Goal: Obtain resource: Obtain resource

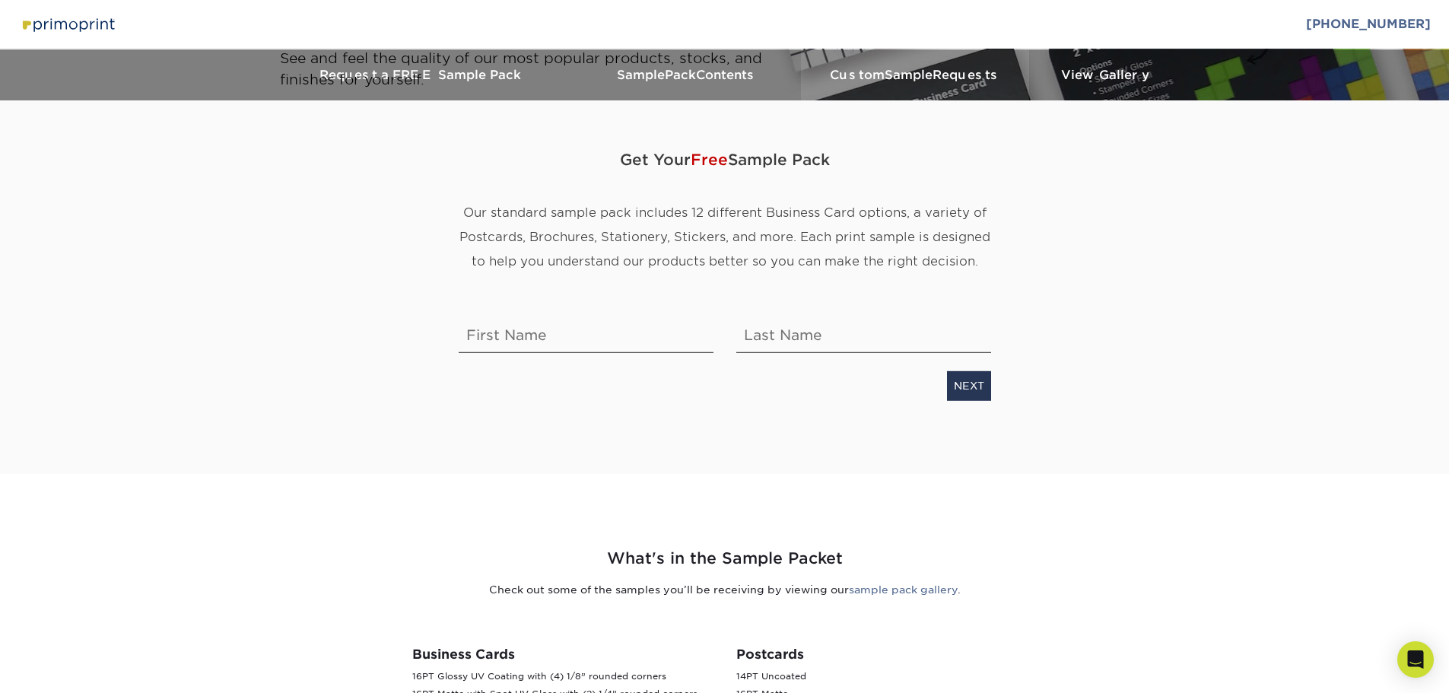
click at [906, 75] on span "Sample" at bounding box center [908, 75] width 48 height 14
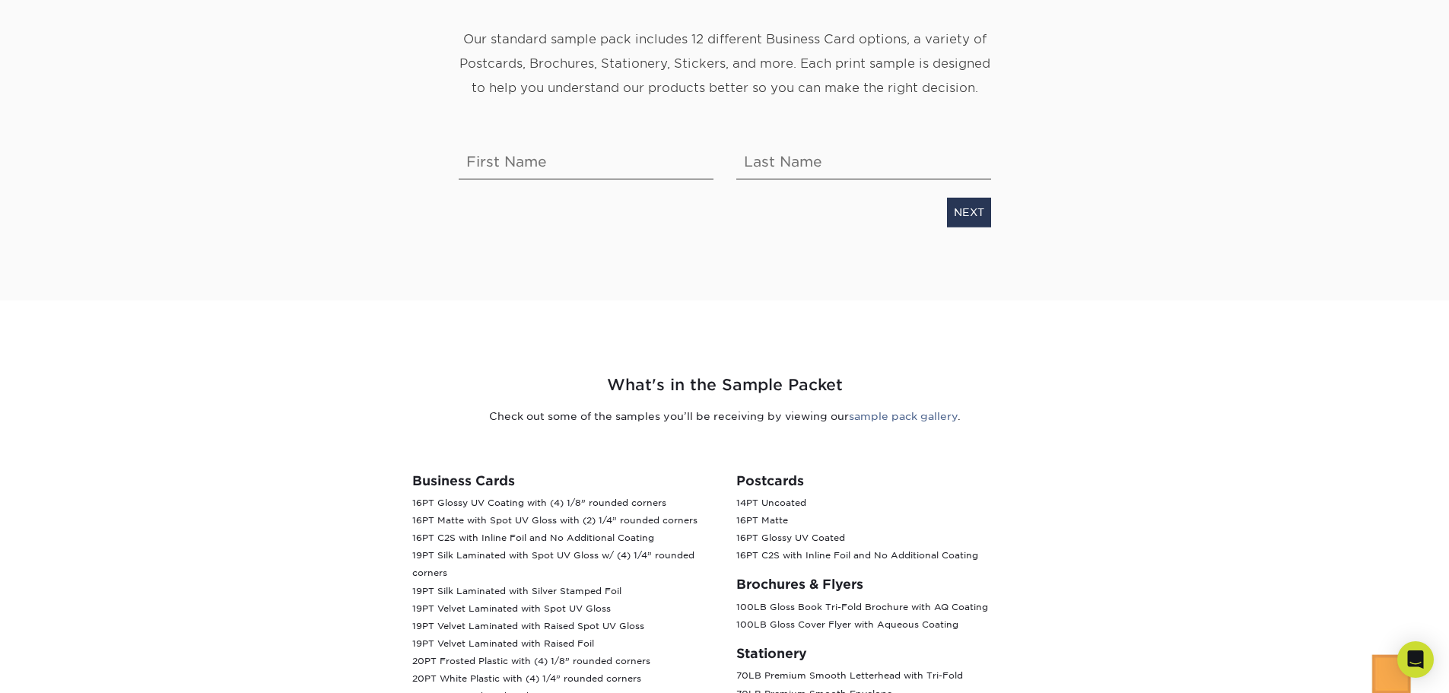
scroll to position [20, 0]
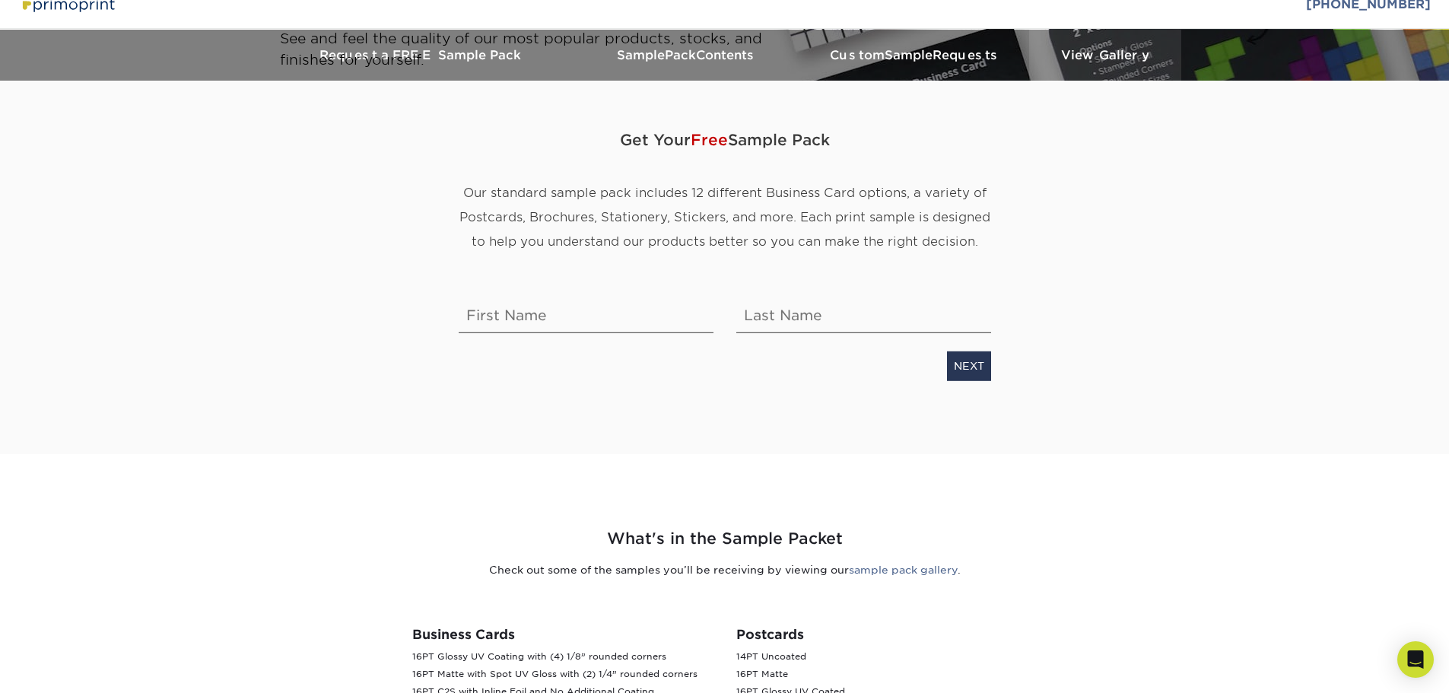
click at [1079, 55] on h3 "View Gallery" at bounding box center [1105, 55] width 152 height 14
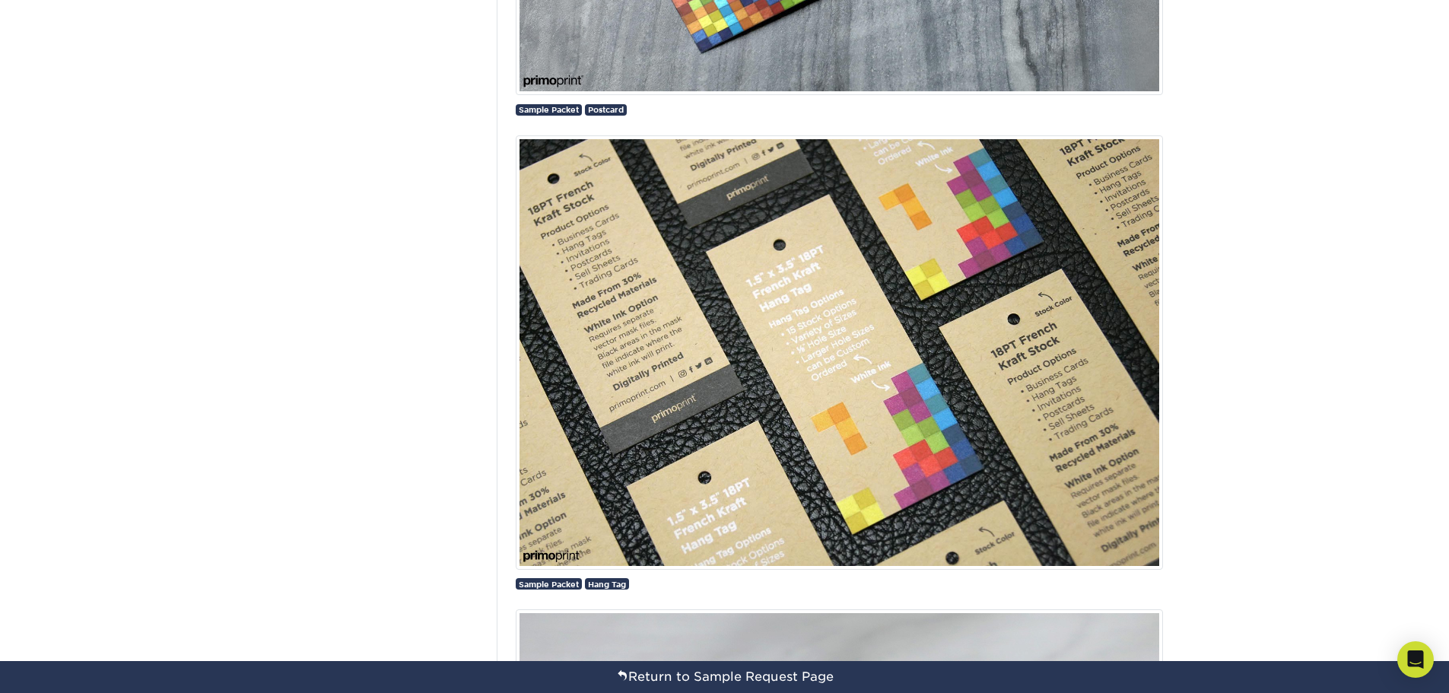
scroll to position [2012, 0]
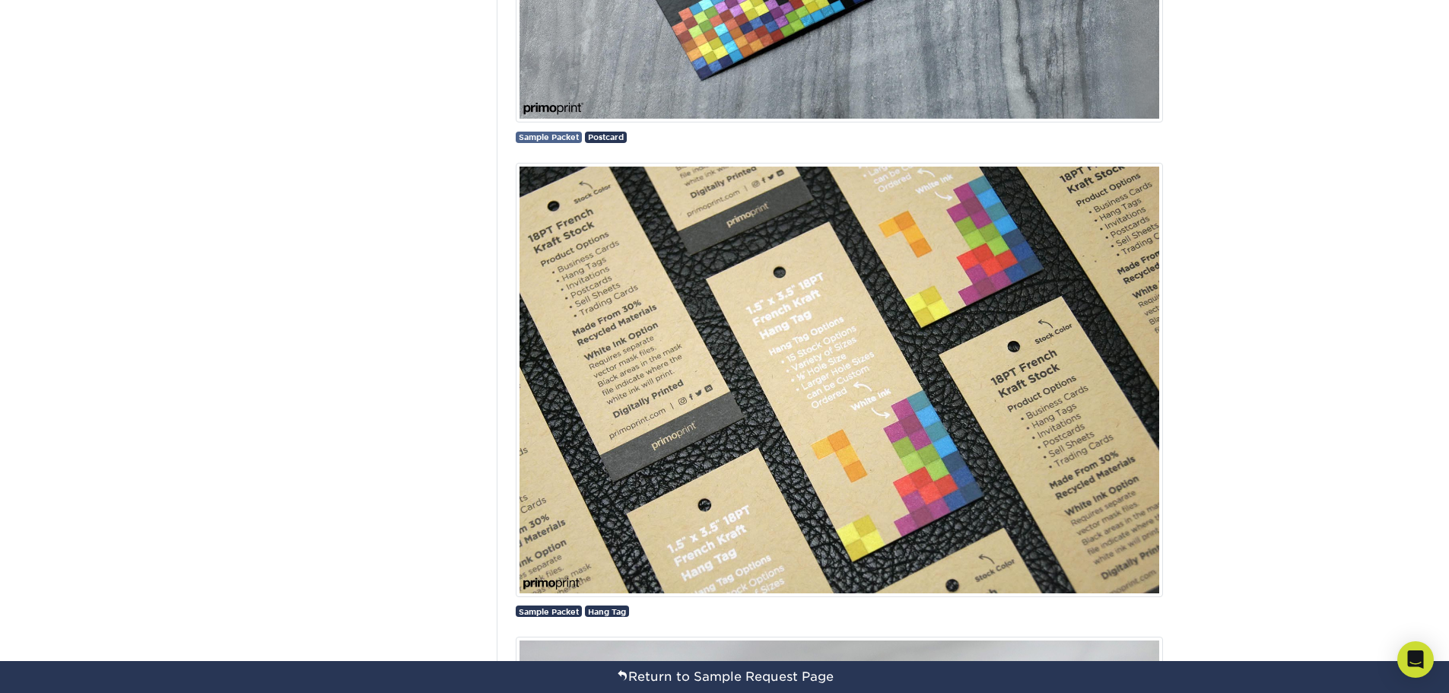
click at [549, 141] on span "Sample Packet" at bounding box center [549, 136] width 60 height 9
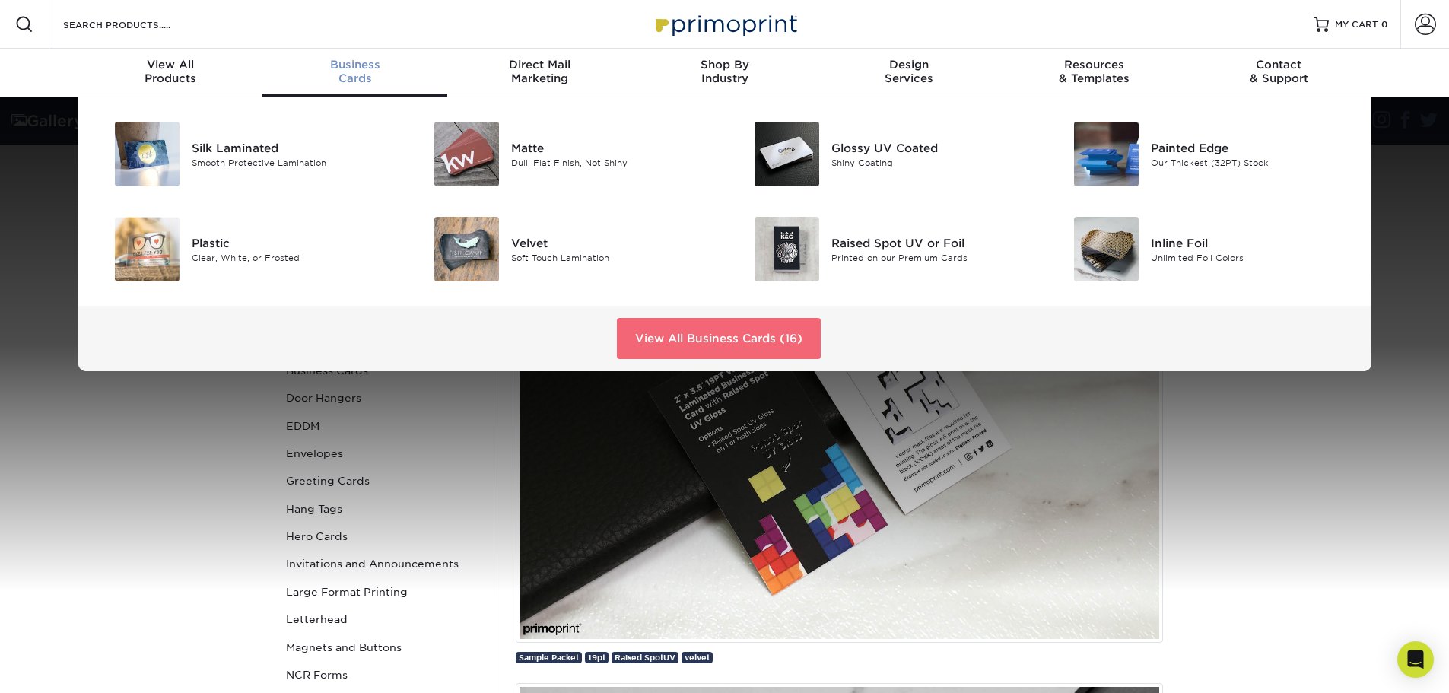
click at [720, 341] on link "View All Business Cards (16)" at bounding box center [719, 338] width 204 height 41
